Goal: Use online tool/utility: Use online tool/utility

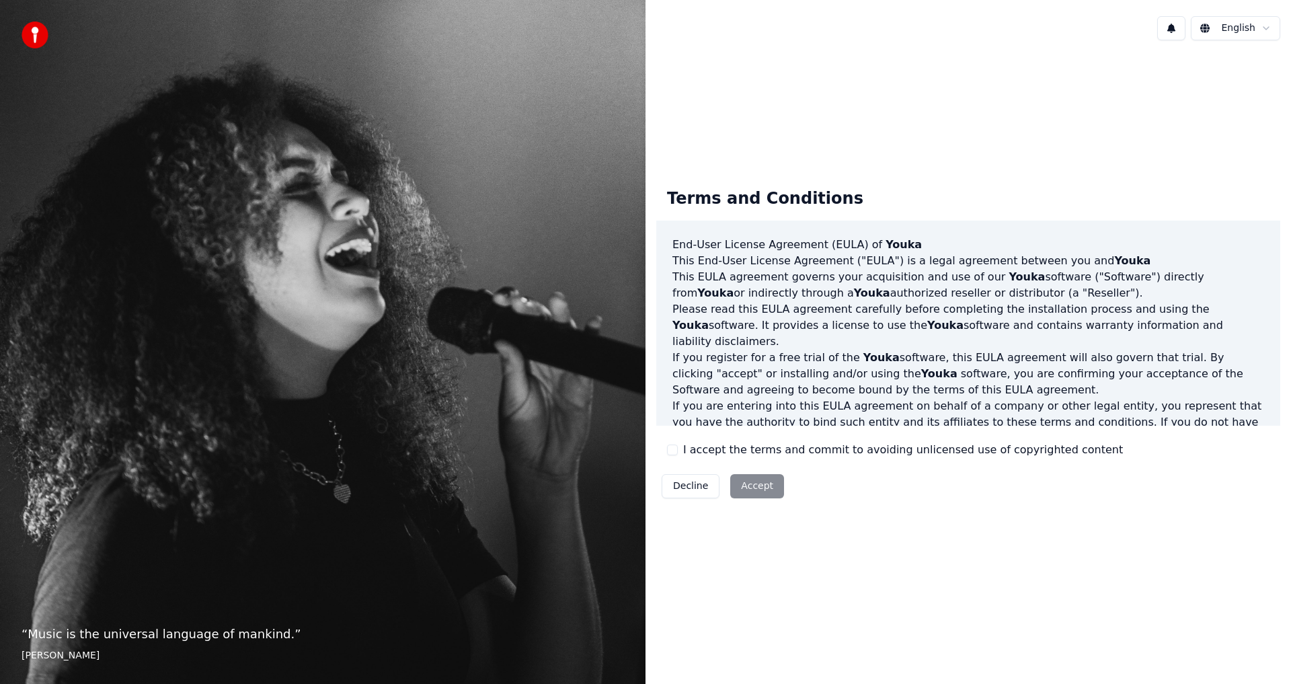
click at [675, 452] on button "I accept the terms and commit to avoiding unlicensed use of copyrighted content" at bounding box center [672, 449] width 11 height 11
click at [734, 484] on button "Accept" at bounding box center [757, 486] width 54 height 24
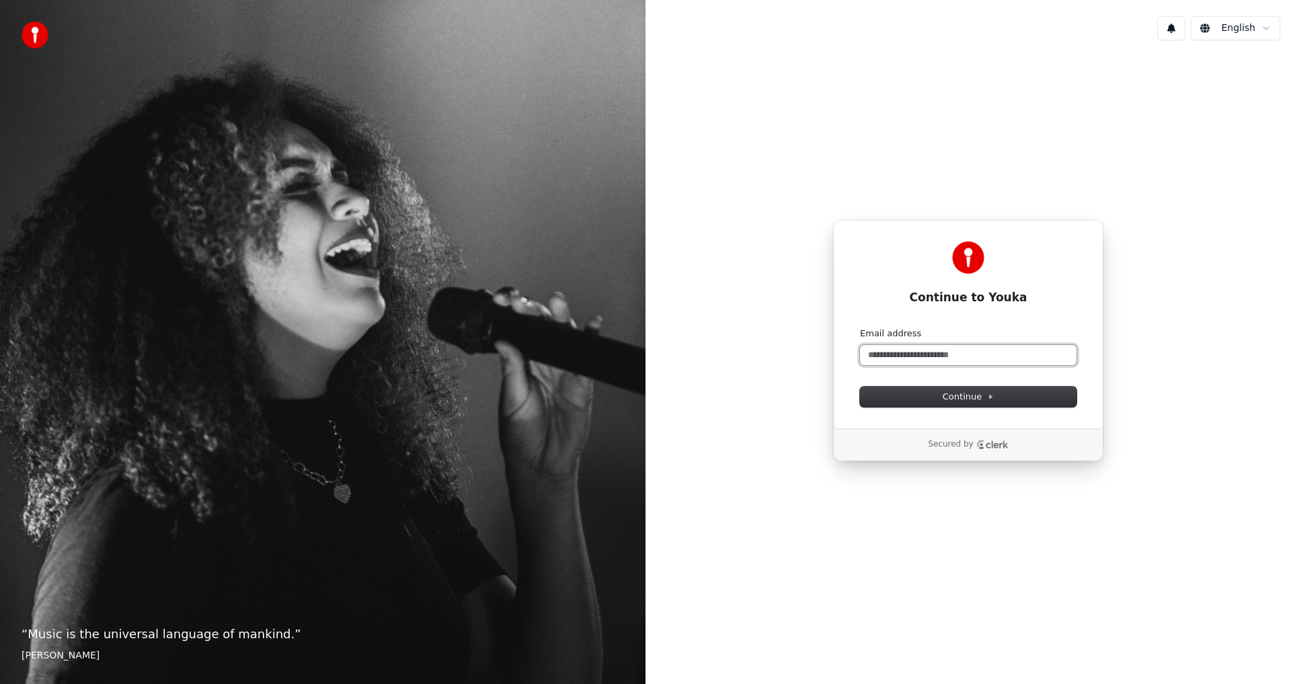
click at [902, 361] on input "Email address" at bounding box center [968, 355] width 217 height 20
click at [860, 327] on button "submit" at bounding box center [860, 327] width 0 height 0
type input "**********"
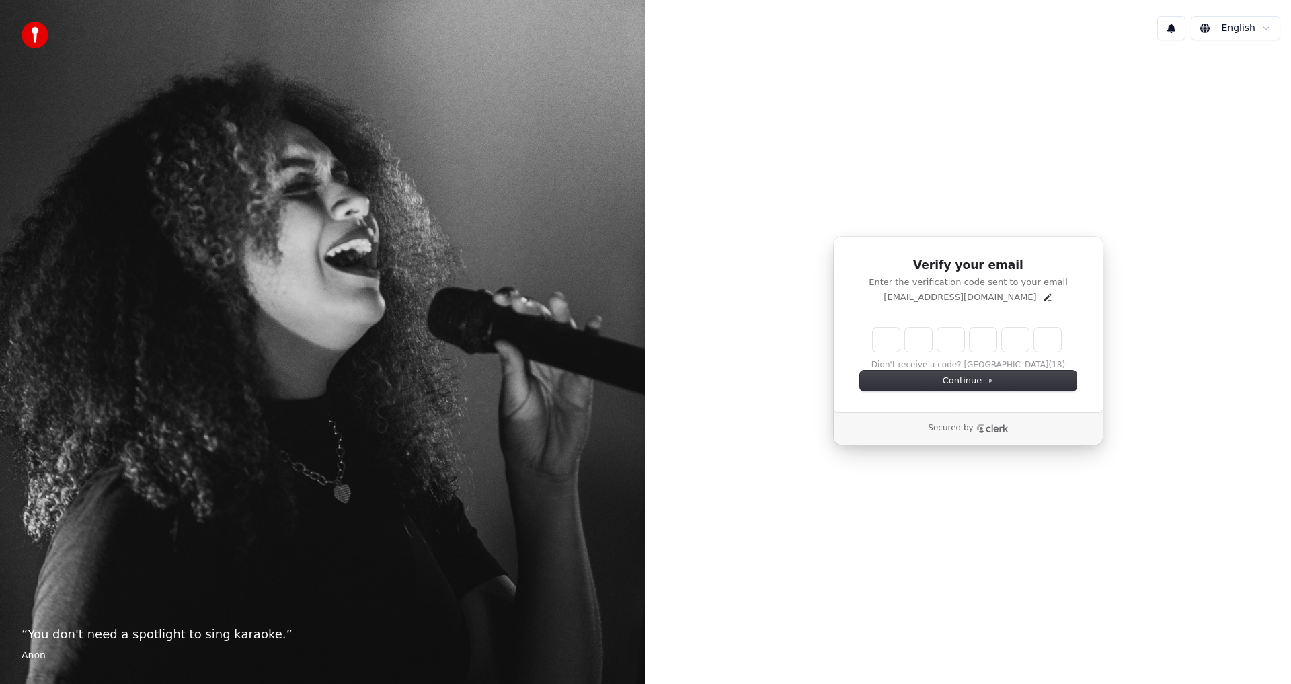
type input "*"
type input "**"
type input "*"
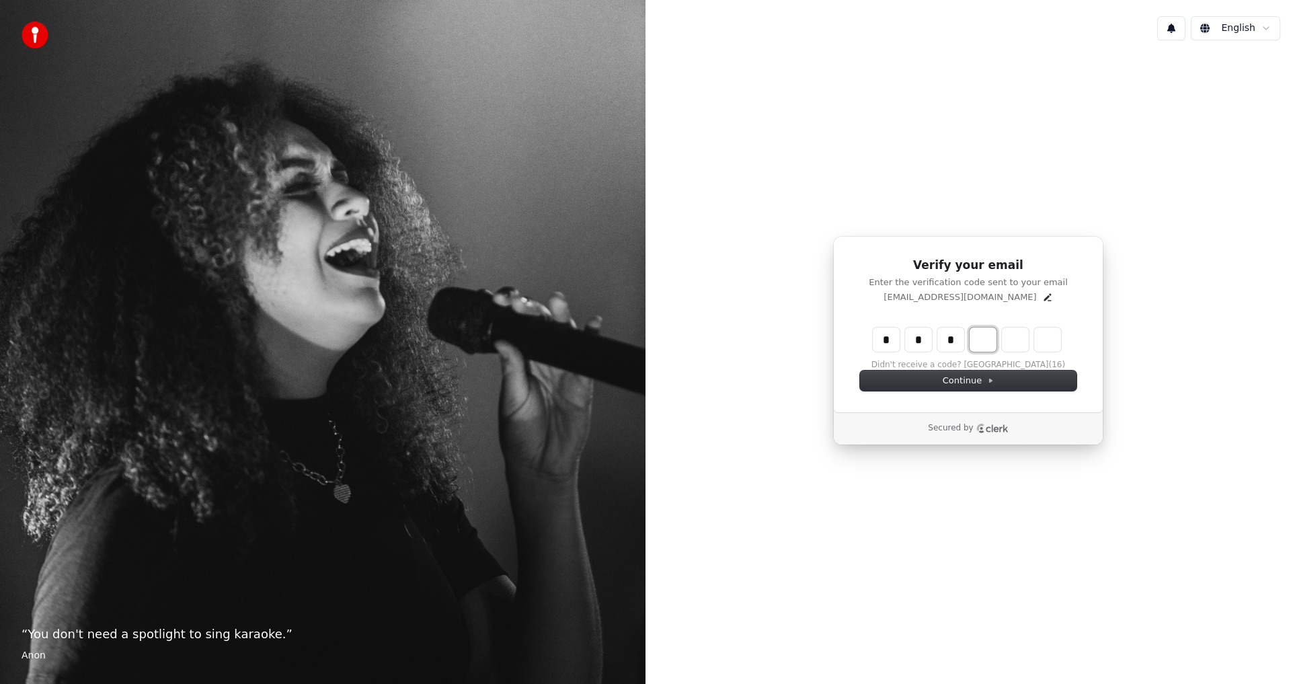
type input "***"
type input "*"
type input "****"
type input "*"
type input "******"
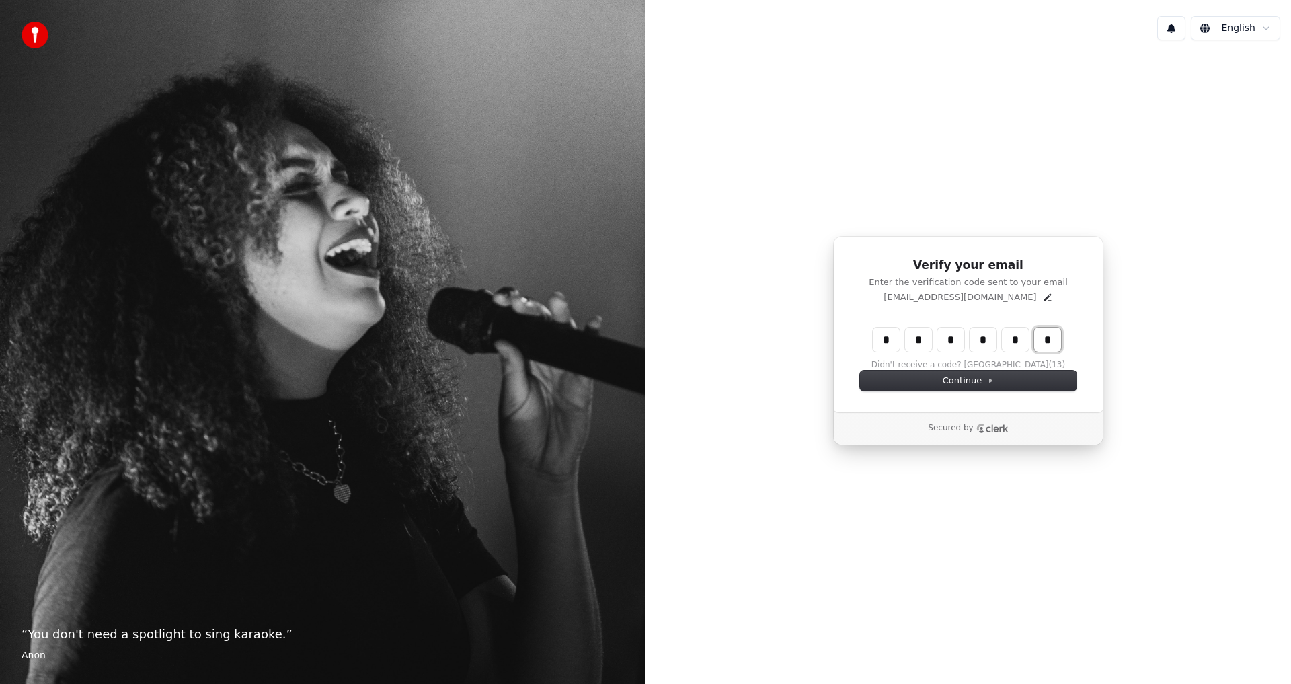
type input "*"
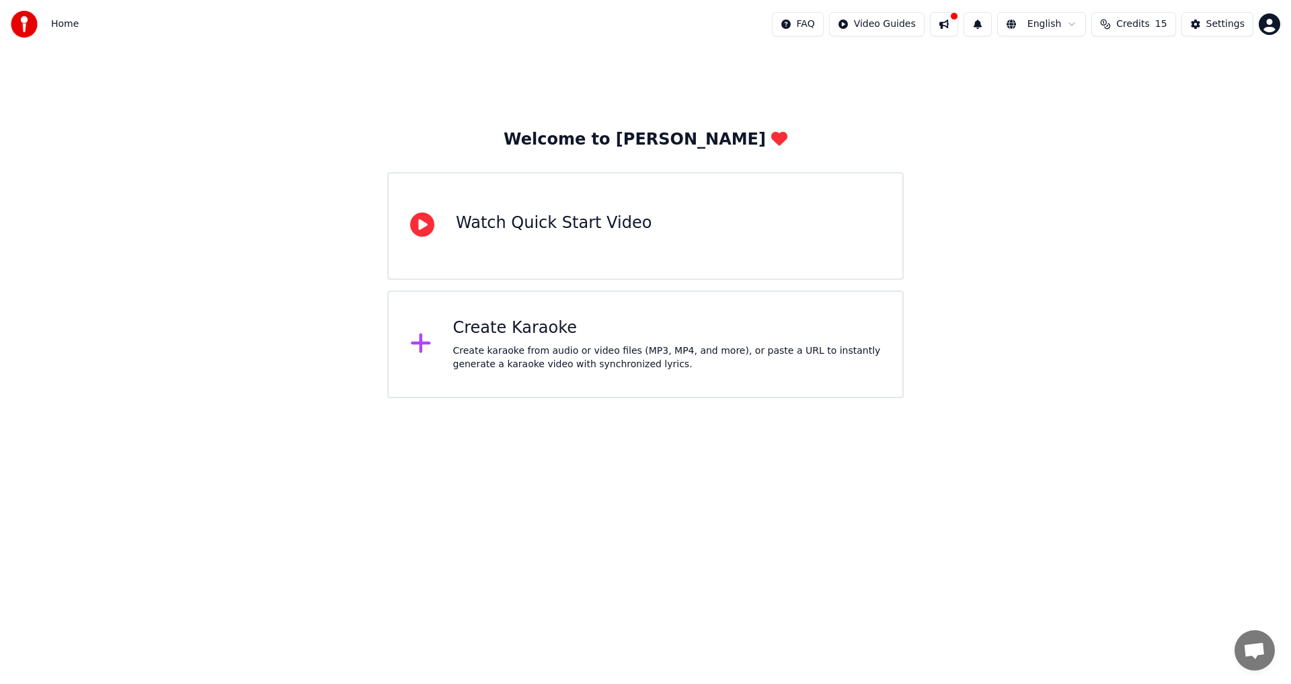
click at [529, 319] on div "Create Karaoke" at bounding box center [667, 328] width 428 height 22
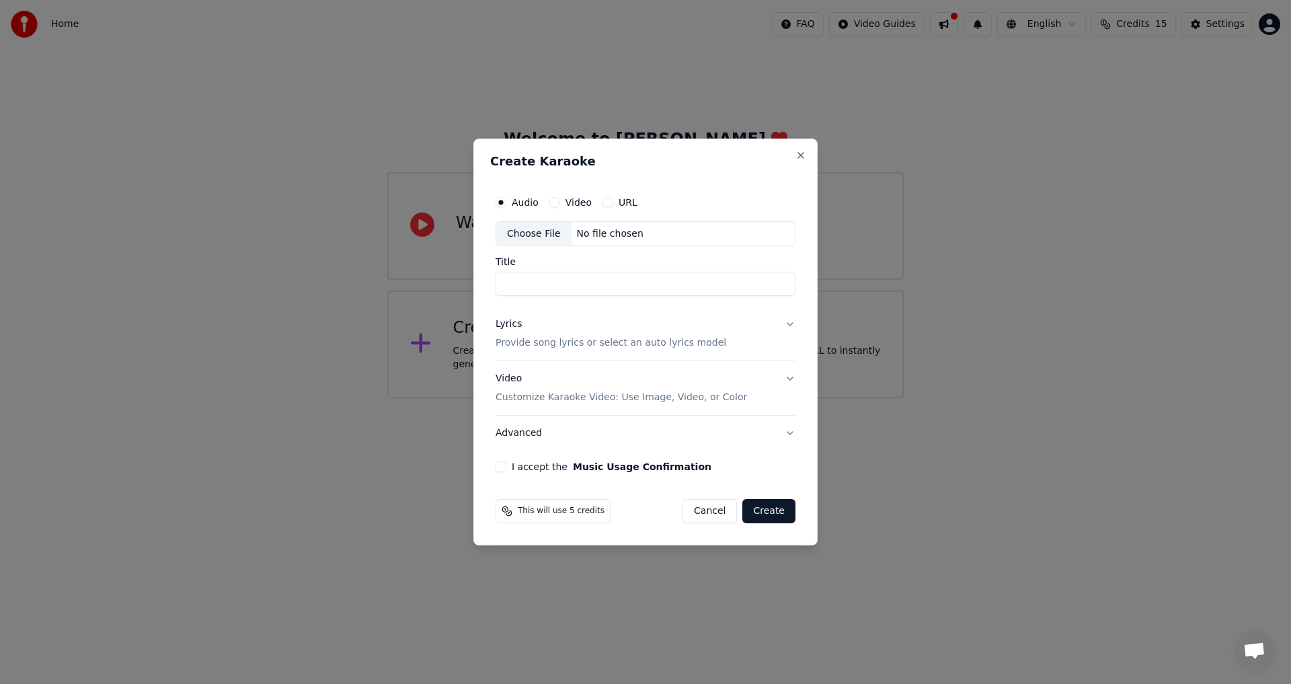
click at [607, 197] on button "URL" at bounding box center [608, 202] width 11 height 11
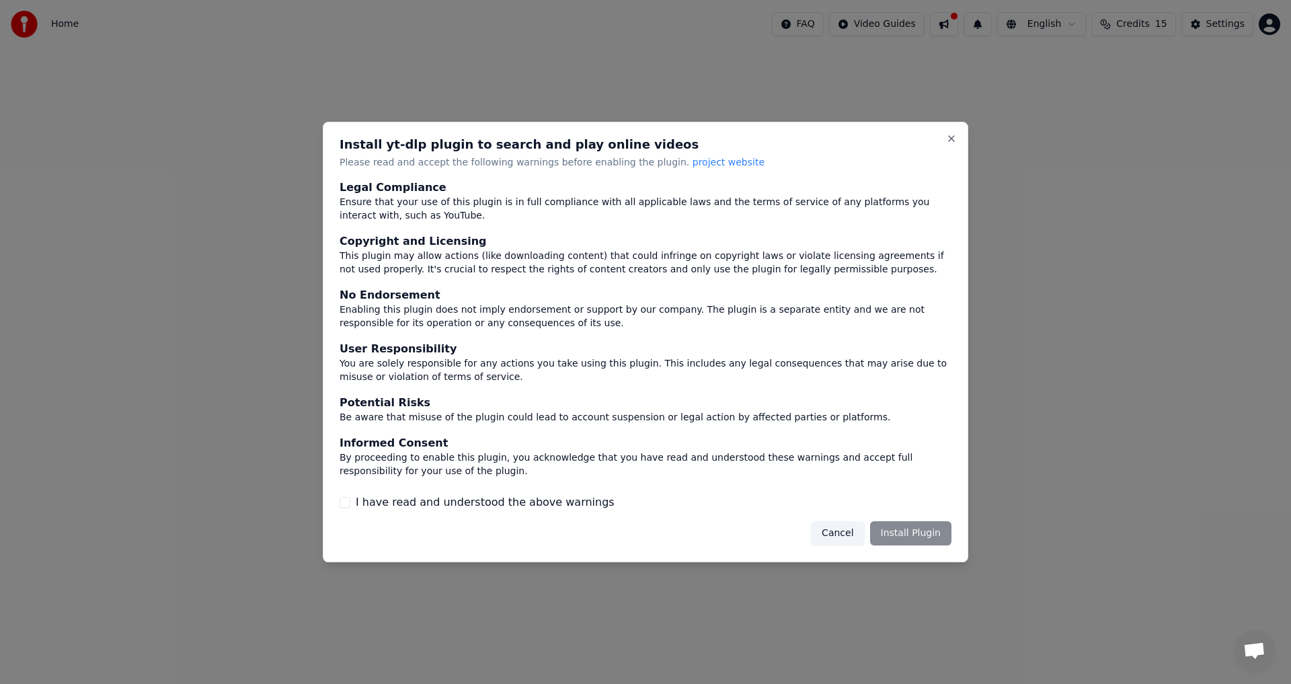
click at [377, 500] on label "I have read and understood the above warnings" at bounding box center [485, 502] width 259 height 16
click at [350, 500] on button "I have read and understood the above warnings" at bounding box center [345, 502] width 11 height 11
click at [911, 533] on button "Install Plugin" at bounding box center [910, 533] width 81 height 24
click at [892, 538] on div "Cancel Install Plugin" at bounding box center [873, 533] width 157 height 24
click at [815, 532] on div "Cancel Install Plugin" at bounding box center [873, 533] width 157 height 24
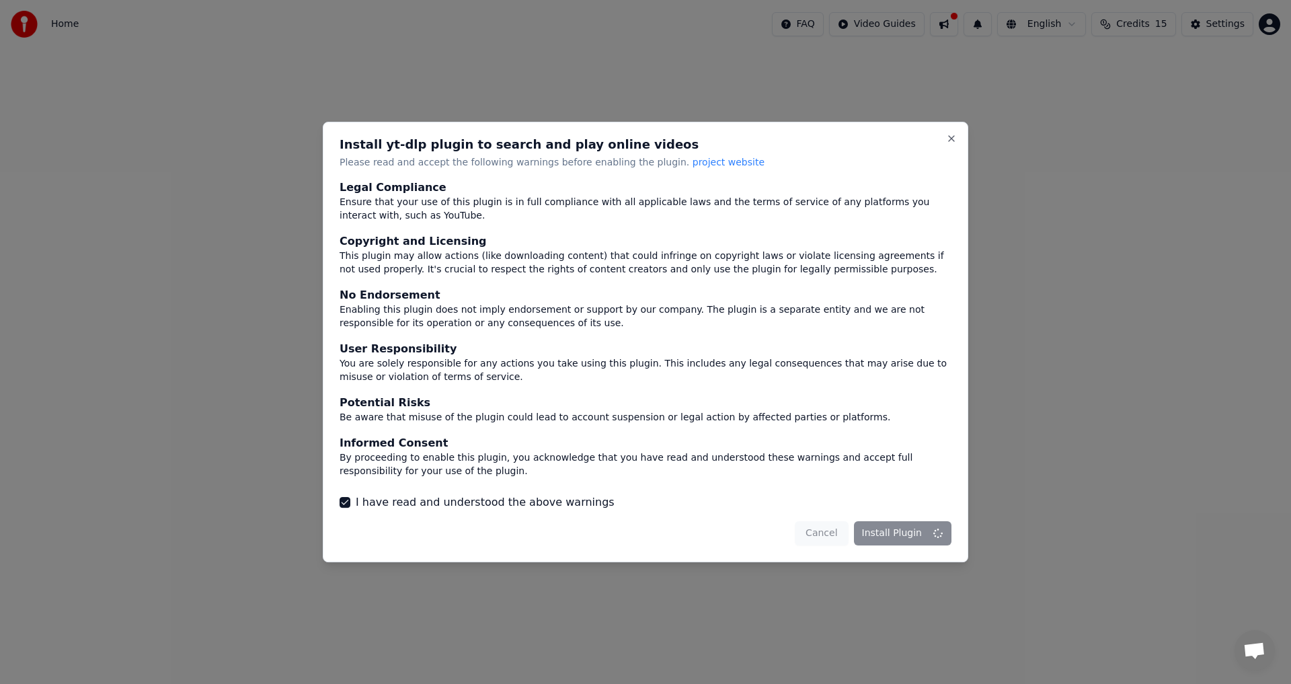
click at [348, 500] on button "I have read and understood the above warnings" at bounding box center [345, 502] width 11 height 11
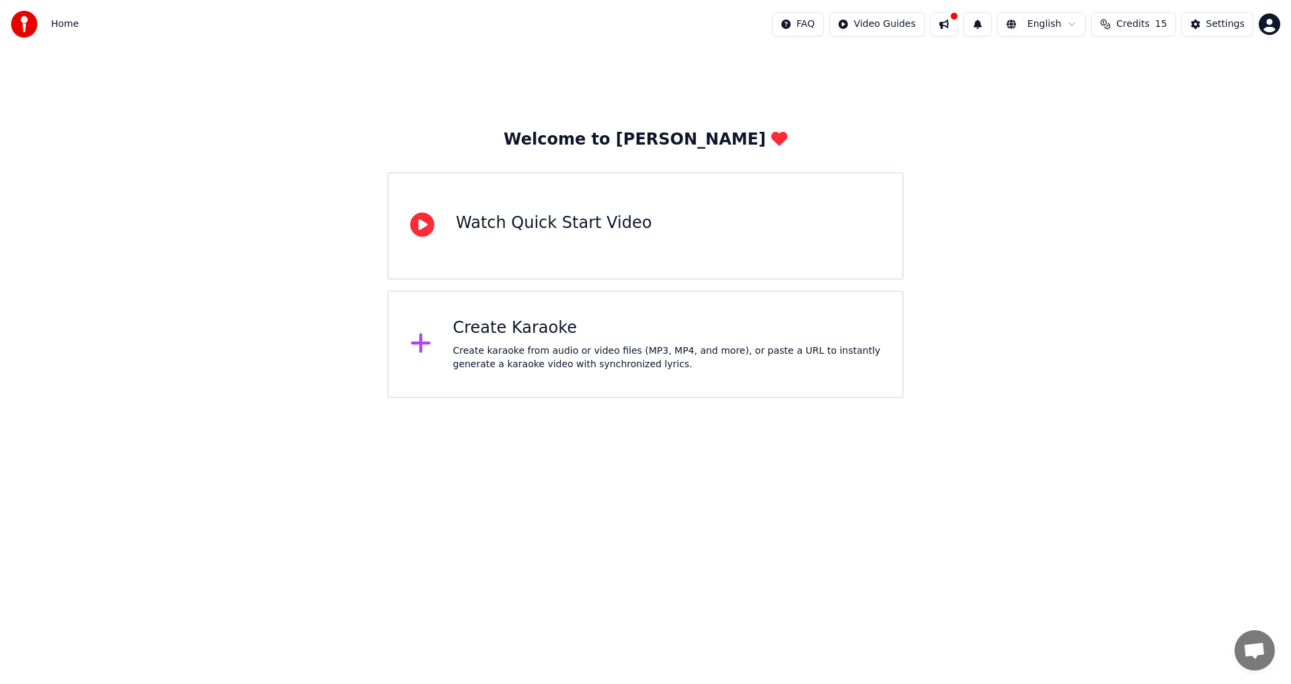
click at [497, 369] on div "Create karaoke from audio or video files (MP3, MP4, and more), or paste a URL t…" at bounding box center [667, 357] width 428 height 27
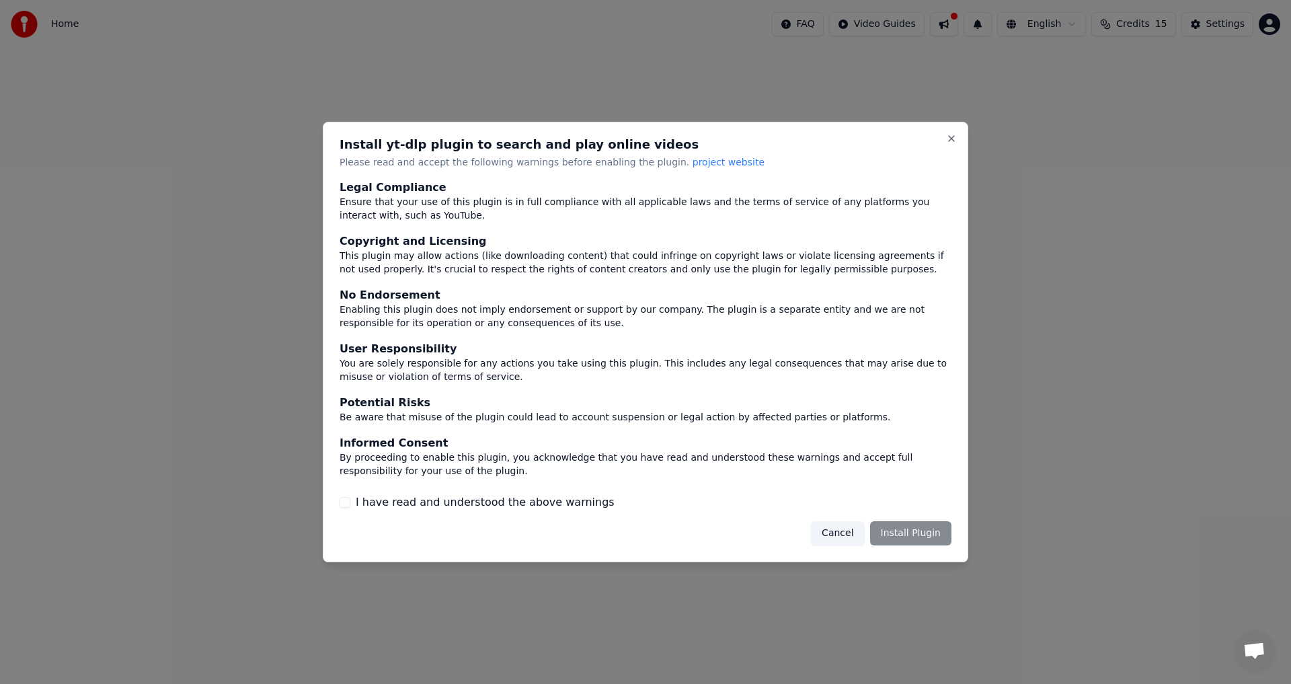
click at [350, 505] on div "I have read and understood the above warnings" at bounding box center [646, 502] width 612 height 16
click at [343, 502] on button "I have read and understood the above warnings" at bounding box center [345, 502] width 11 height 11
click at [908, 533] on button "Install Plugin" at bounding box center [910, 533] width 81 height 24
